Goal: Transaction & Acquisition: Subscribe to service/newsletter

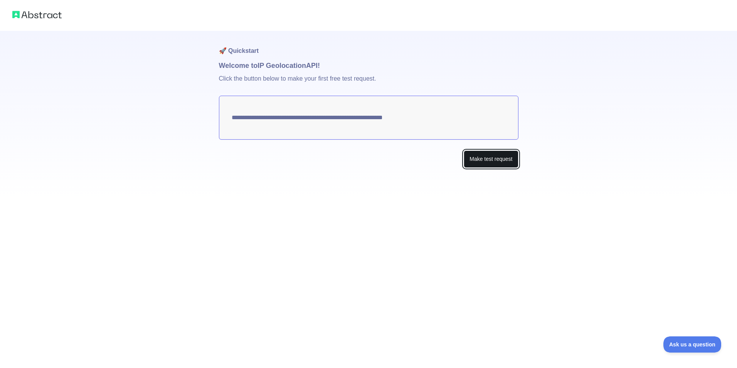
click at [505, 164] on button "Make test request" at bounding box center [491, 158] width 54 height 17
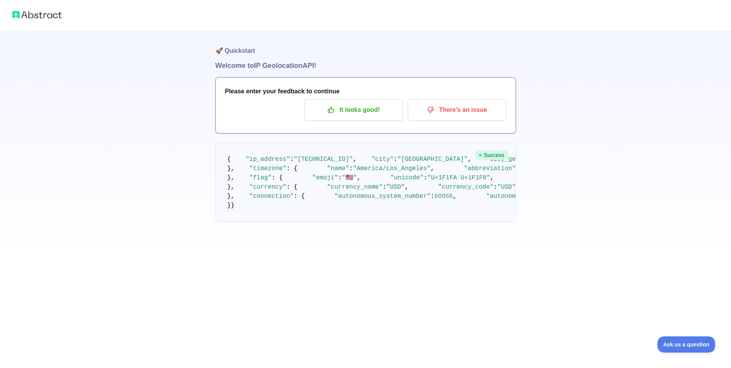
click at [47, 17] on img at bounding box center [36, 14] width 49 height 11
